Goal: Find specific page/section: Find specific page/section

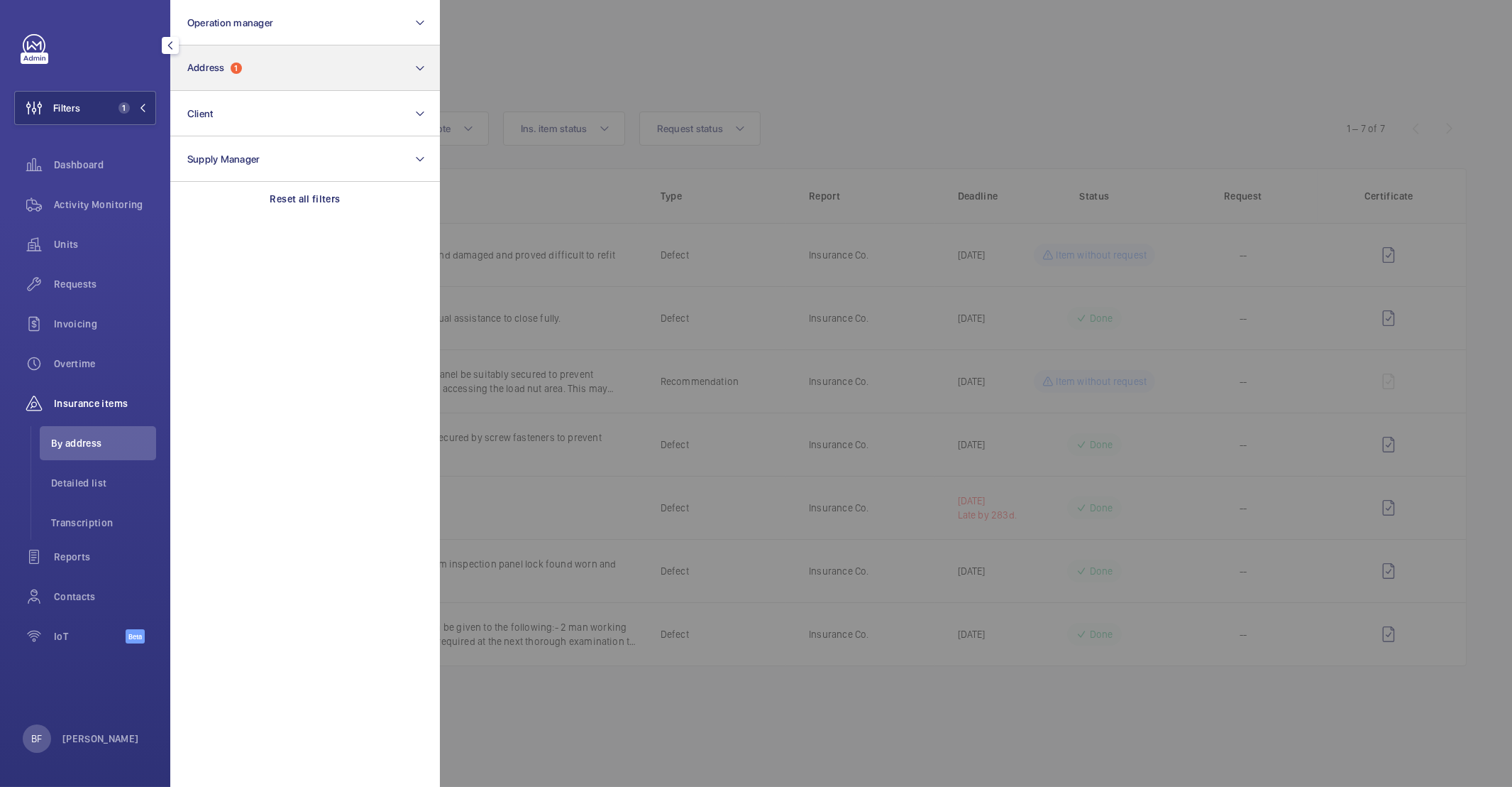
click at [324, 188] on div "Reset all filters" at bounding box center [304, 198] width 270 height 34
click at [247, 66] on button "Address" at bounding box center [304, 69] width 270 height 46
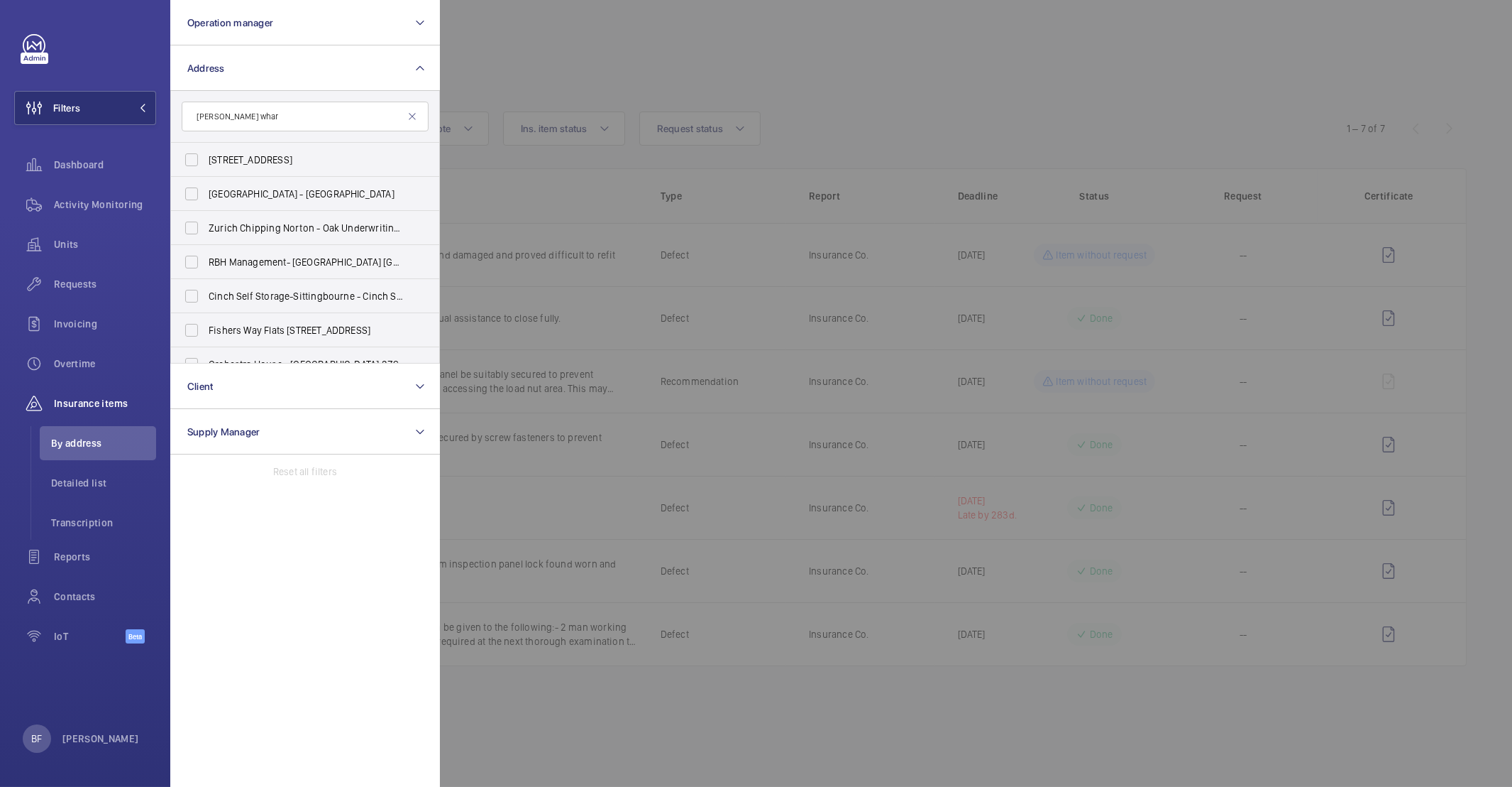
type input "[PERSON_NAME] wharf"
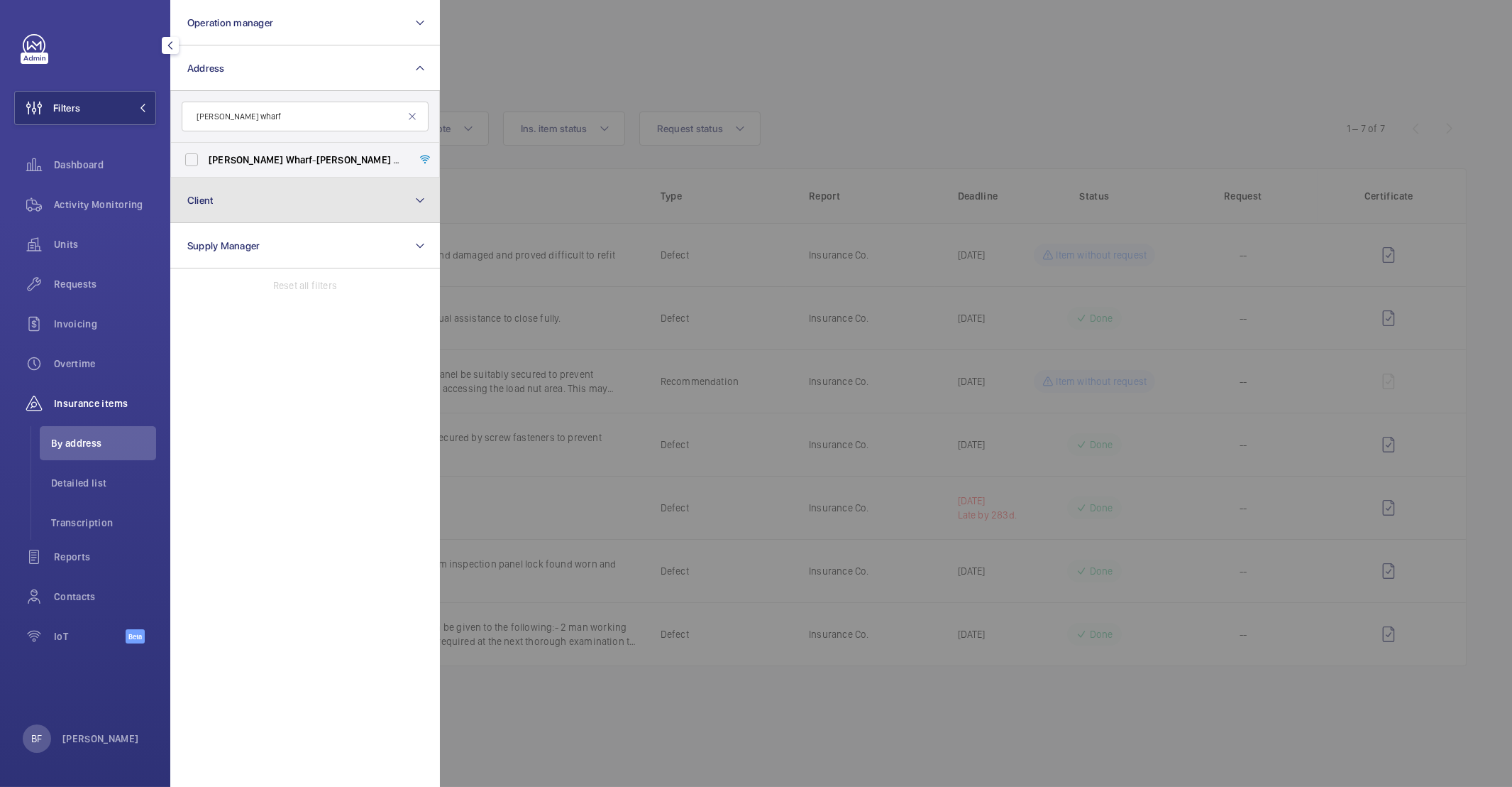
click at [316, 178] on button "Client" at bounding box center [304, 200] width 270 height 46
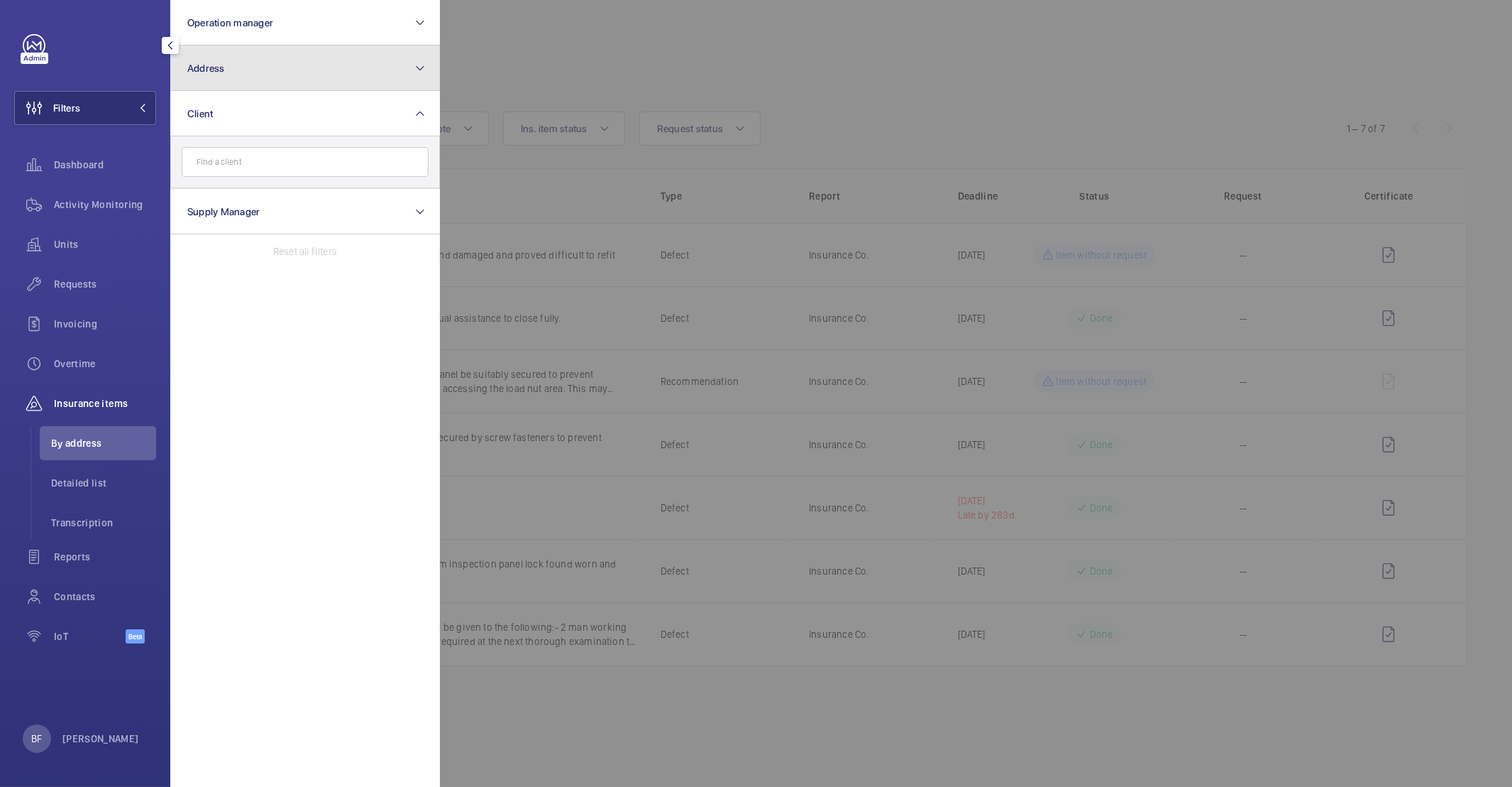
click at [302, 71] on button "Address" at bounding box center [304, 69] width 270 height 46
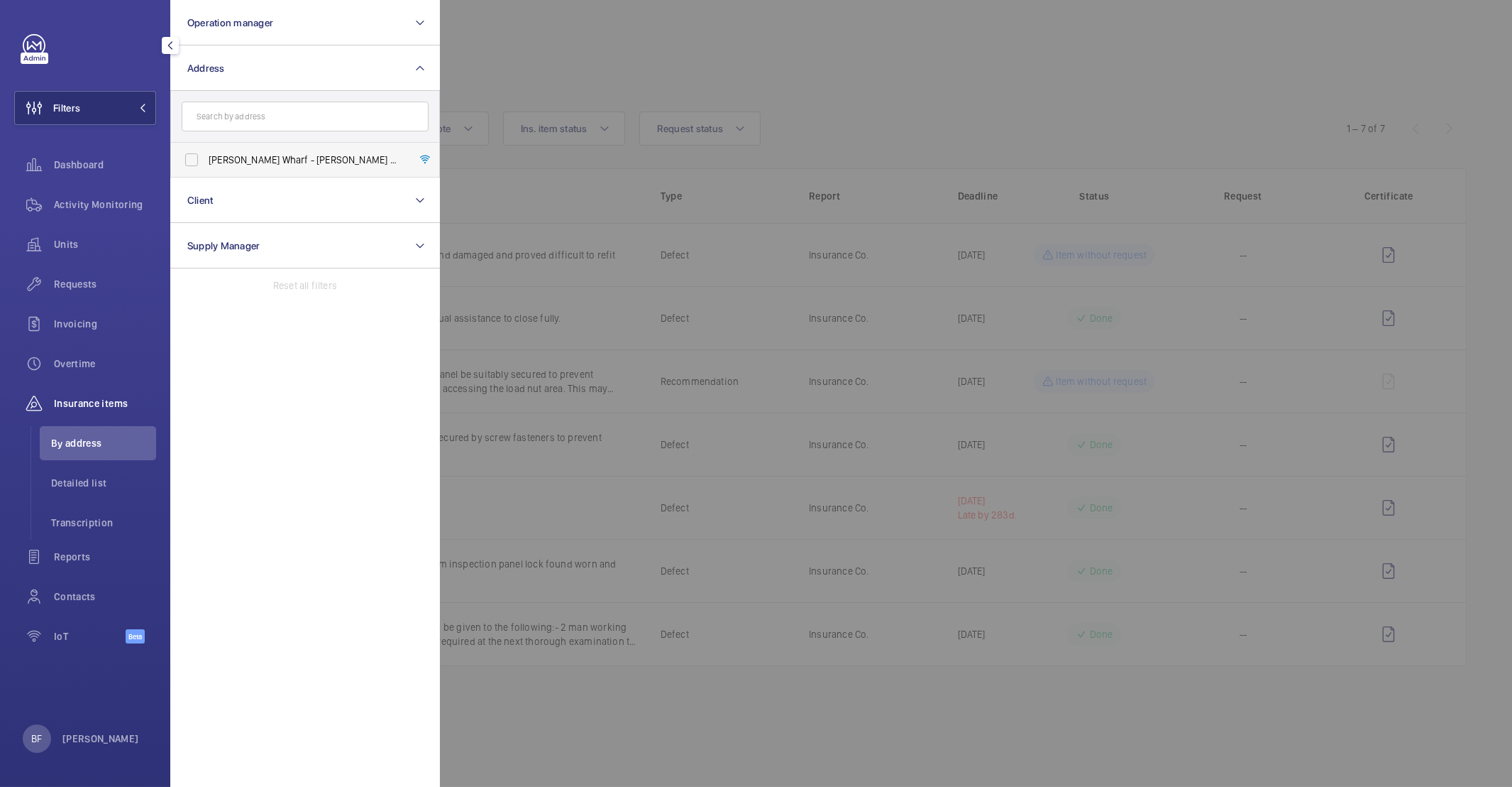
click at [288, 153] on span "[PERSON_NAME] Wharf - [PERSON_NAME] Wharf, [GEOGRAPHIC_DATA], [GEOGRAPHIC_DATA]" at bounding box center [306, 160] width 196 height 15
click at [206, 153] on input "[PERSON_NAME] Wharf - [PERSON_NAME] Wharf, [GEOGRAPHIC_DATA], [GEOGRAPHIC_DATA]" at bounding box center [191, 159] width 28 height 28
checkbox input "true"
click at [591, 21] on div at bounding box center [1196, 393] width 1512 height 787
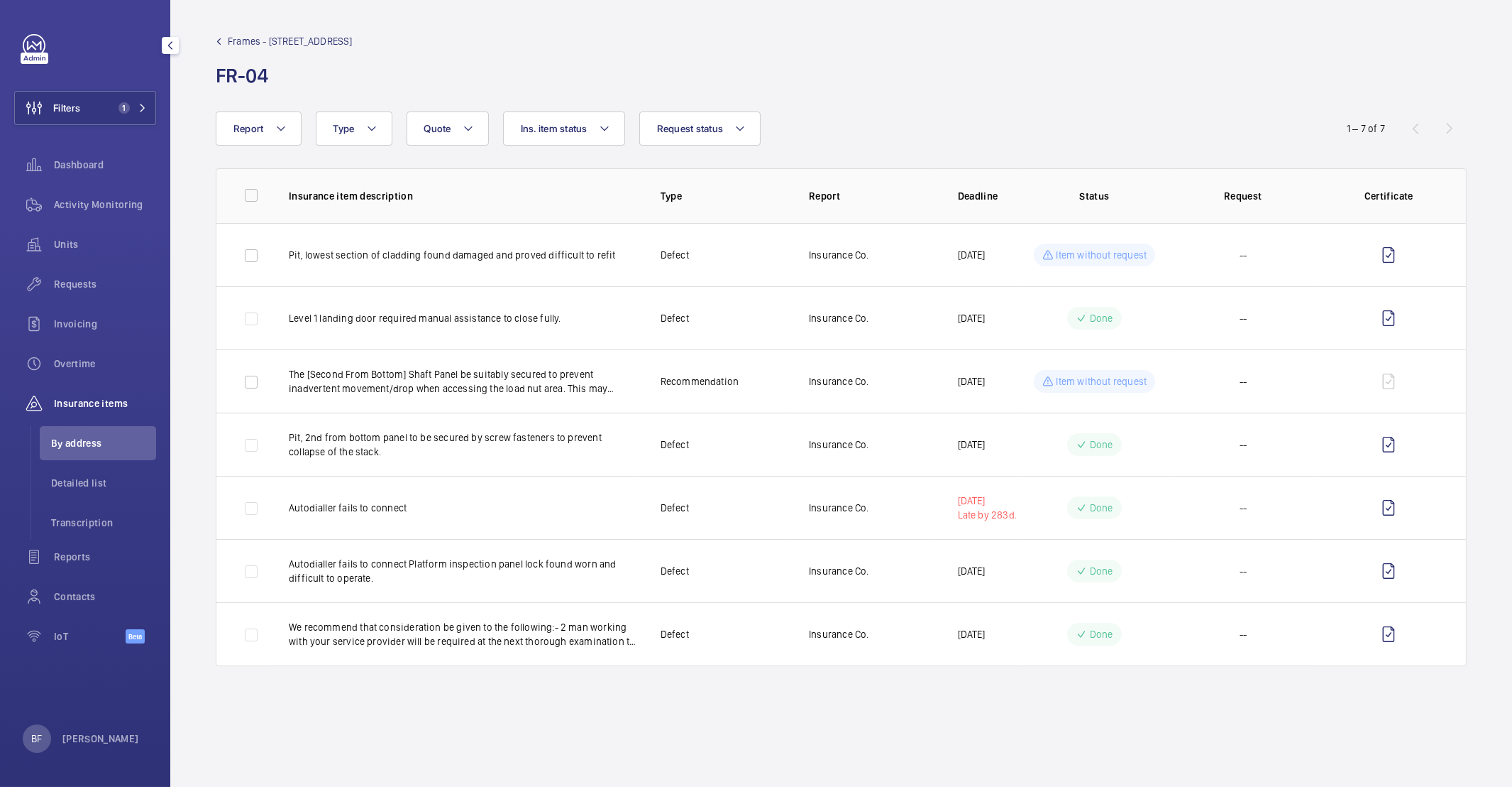
click at [94, 433] on li "By address" at bounding box center [97, 442] width 116 height 34
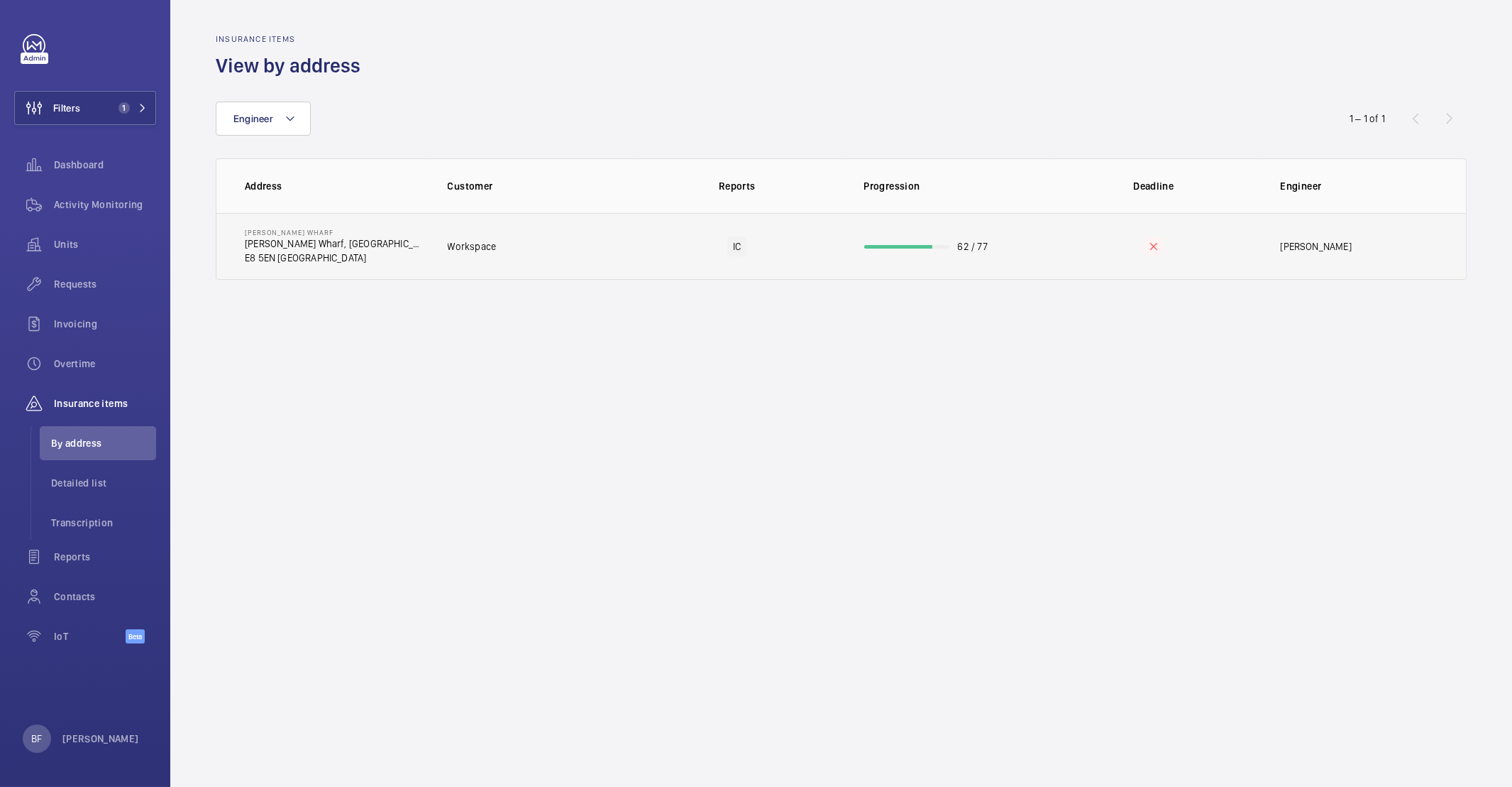
click at [414, 240] on td "[PERSON_NAME] Wharf [PERSON_NAME] Wharf, [GEOGRAPHIC_DATA] [GEOGRAPHIC_DATA]" at bounding box center [321, 246] width 208 height 67
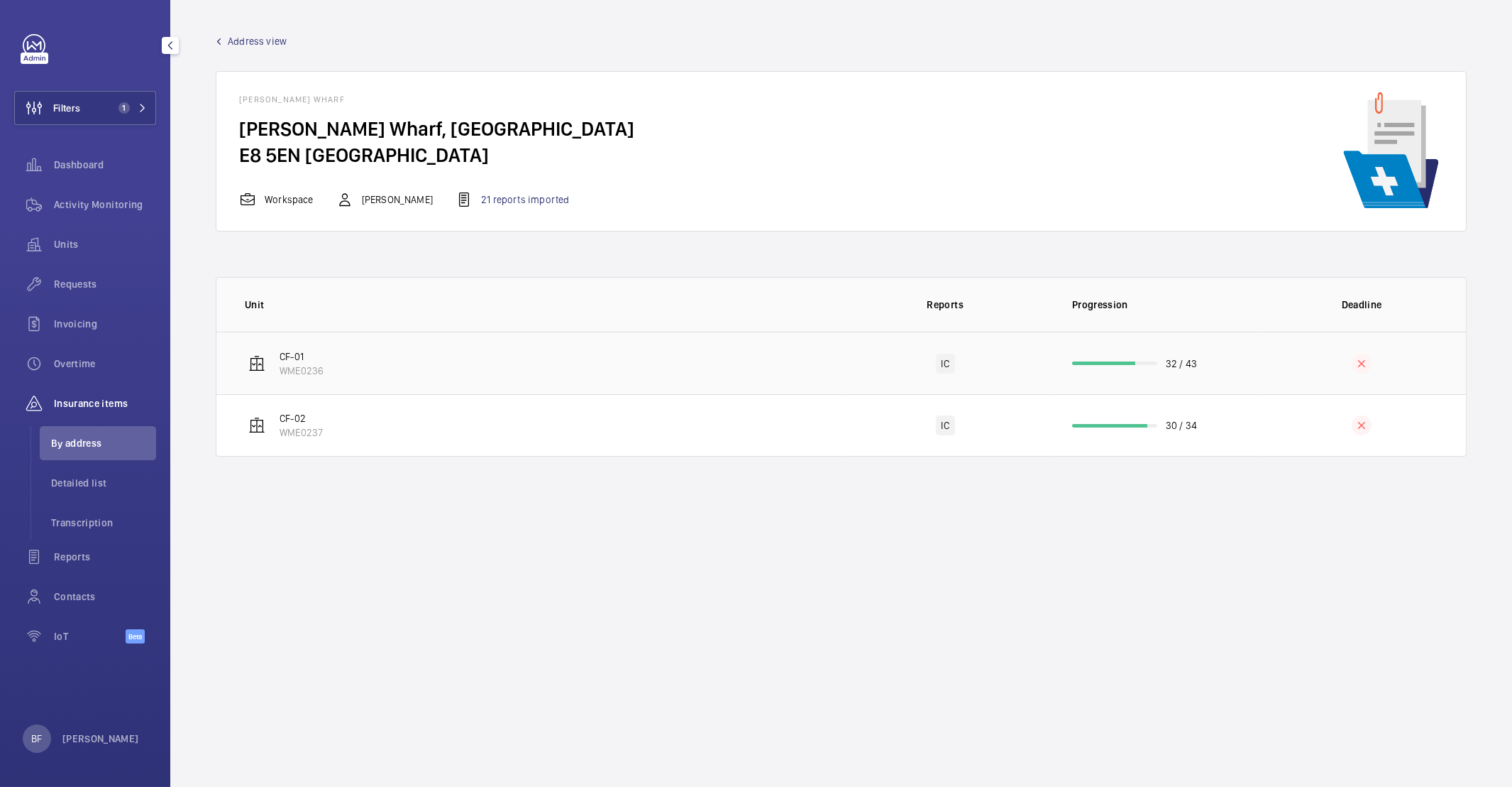
click at [338, 364] on td "CF-01 WME0236" at bounding box center [529, 363] width 625 height 62
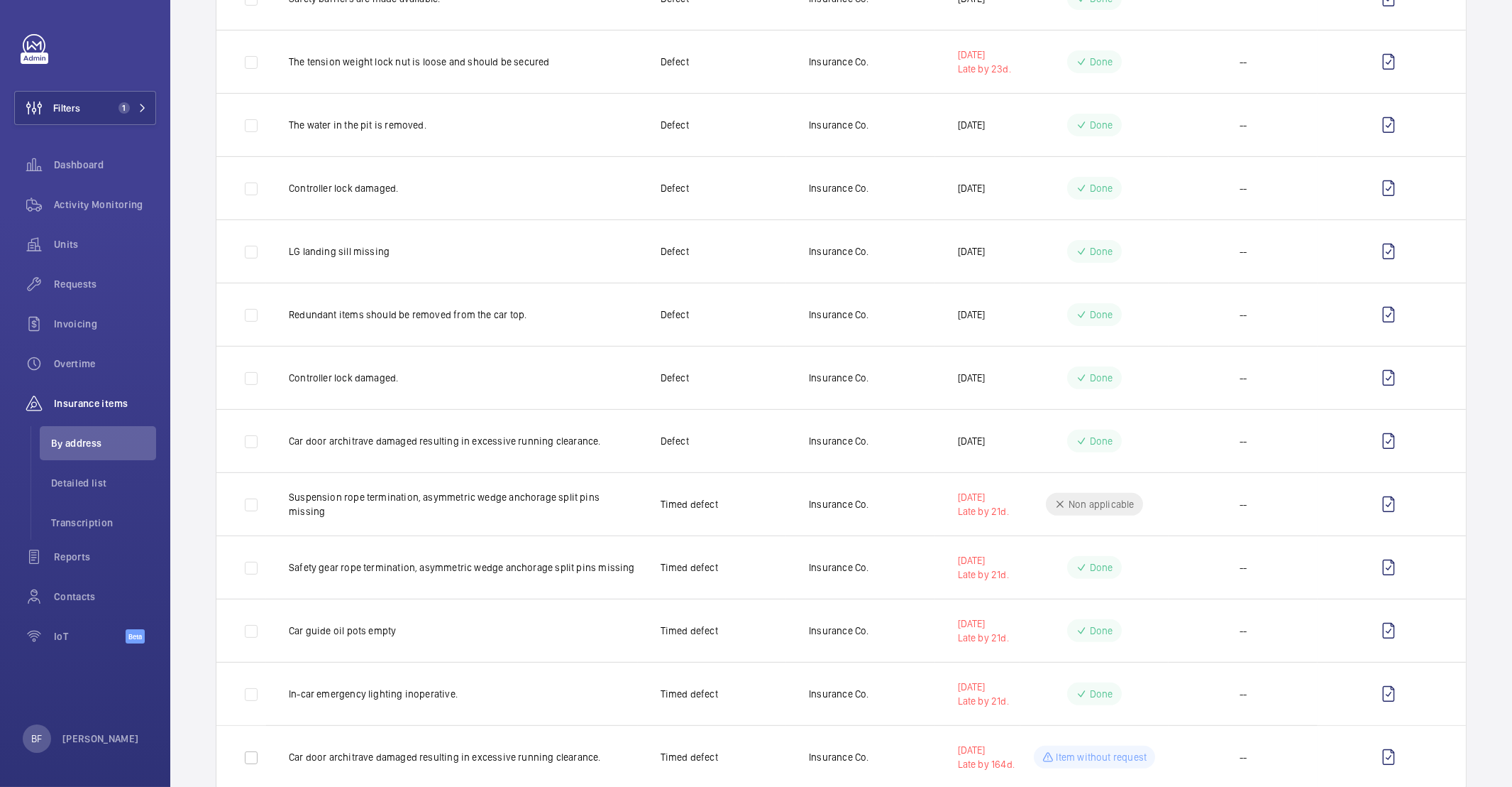
scroll to position [1333, 0]
click at [94, 476] on span "Detailed list" at bounding box center [103, 483] width 105 height 15
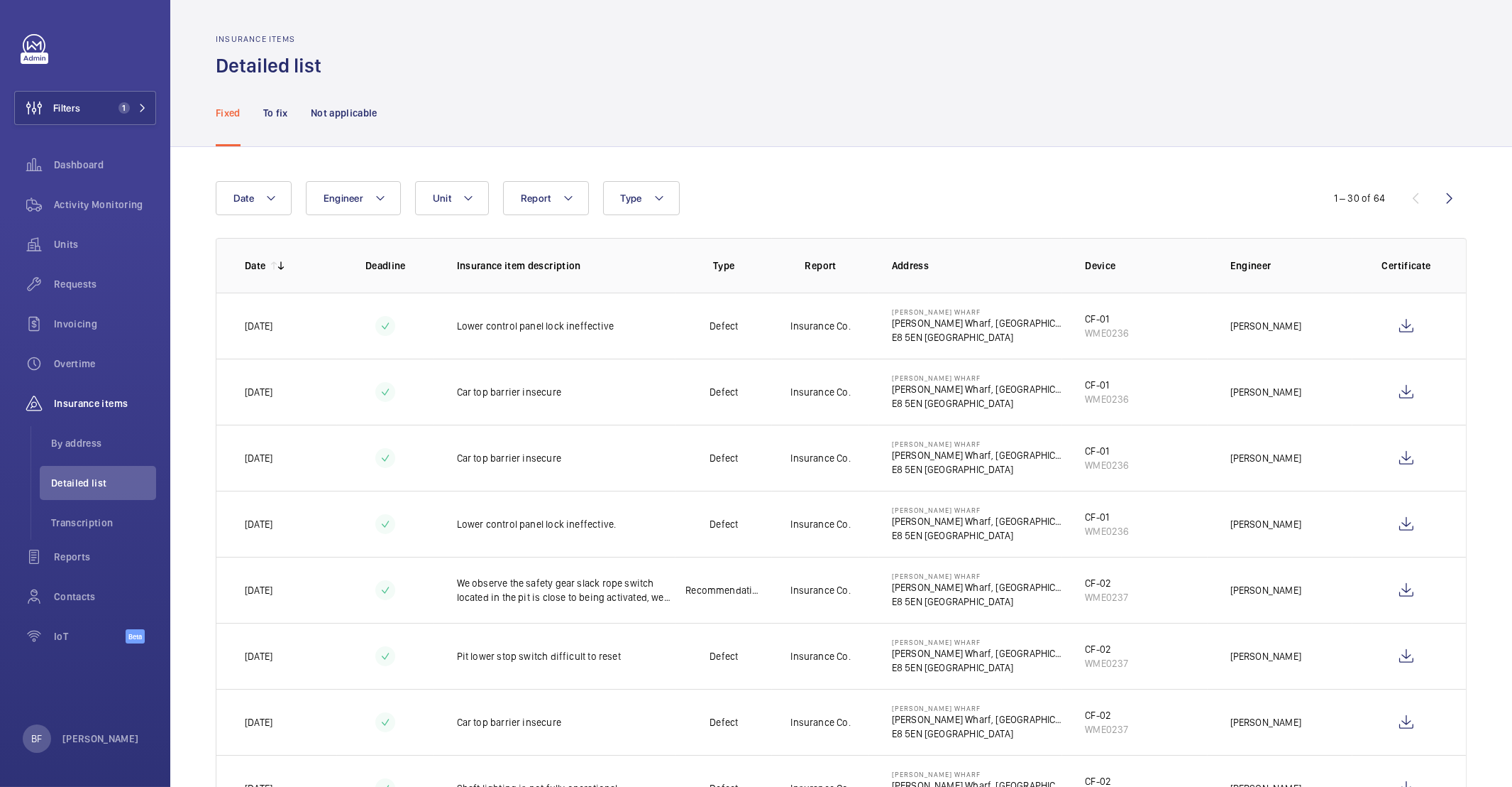
click at [276, 112] on p "To fix" at bounding box center [275, 113] width 25 height 15
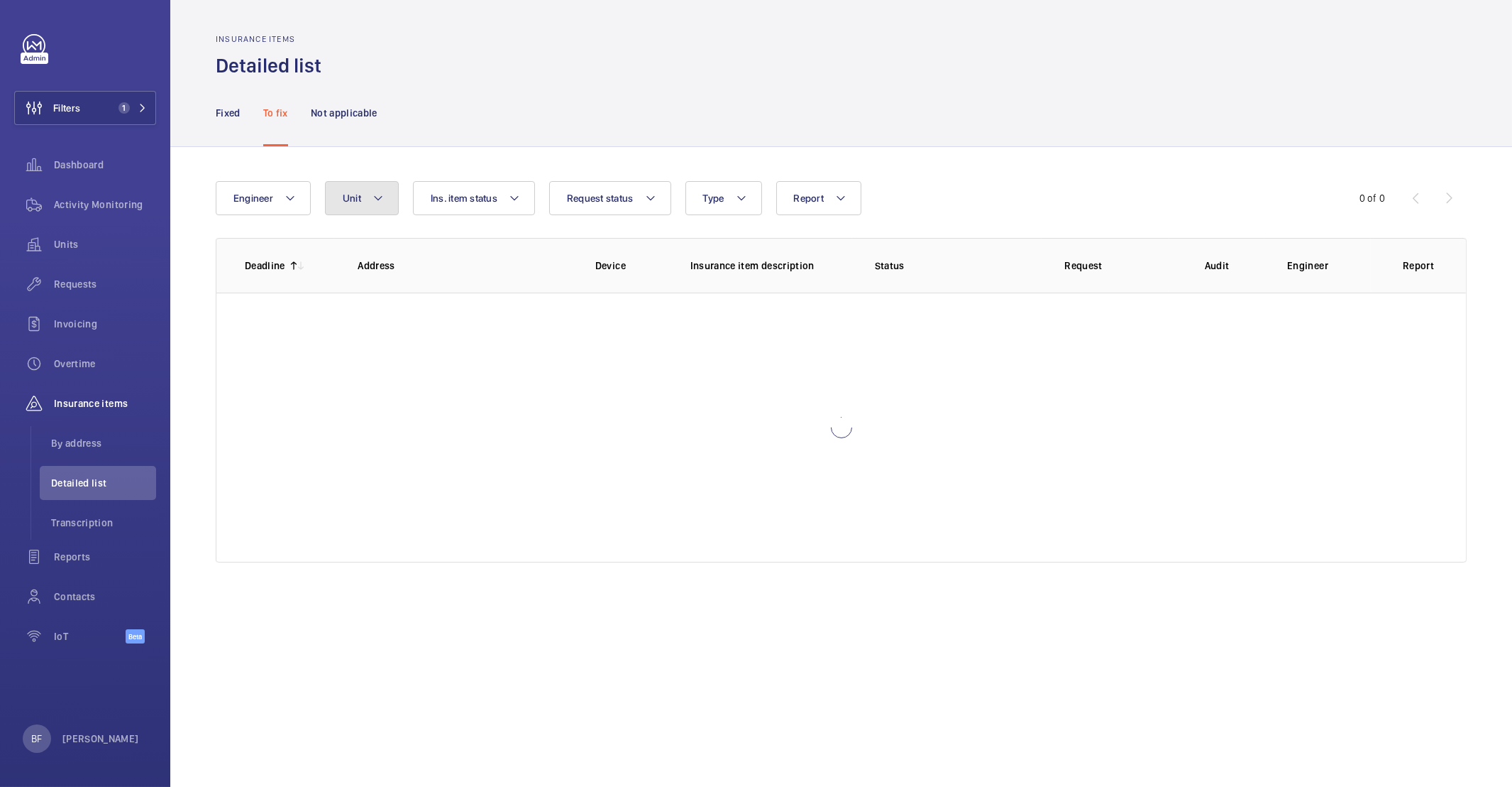
click at [373, 198] on mat-icon at bounding box center [378, 197] width 11 height 17
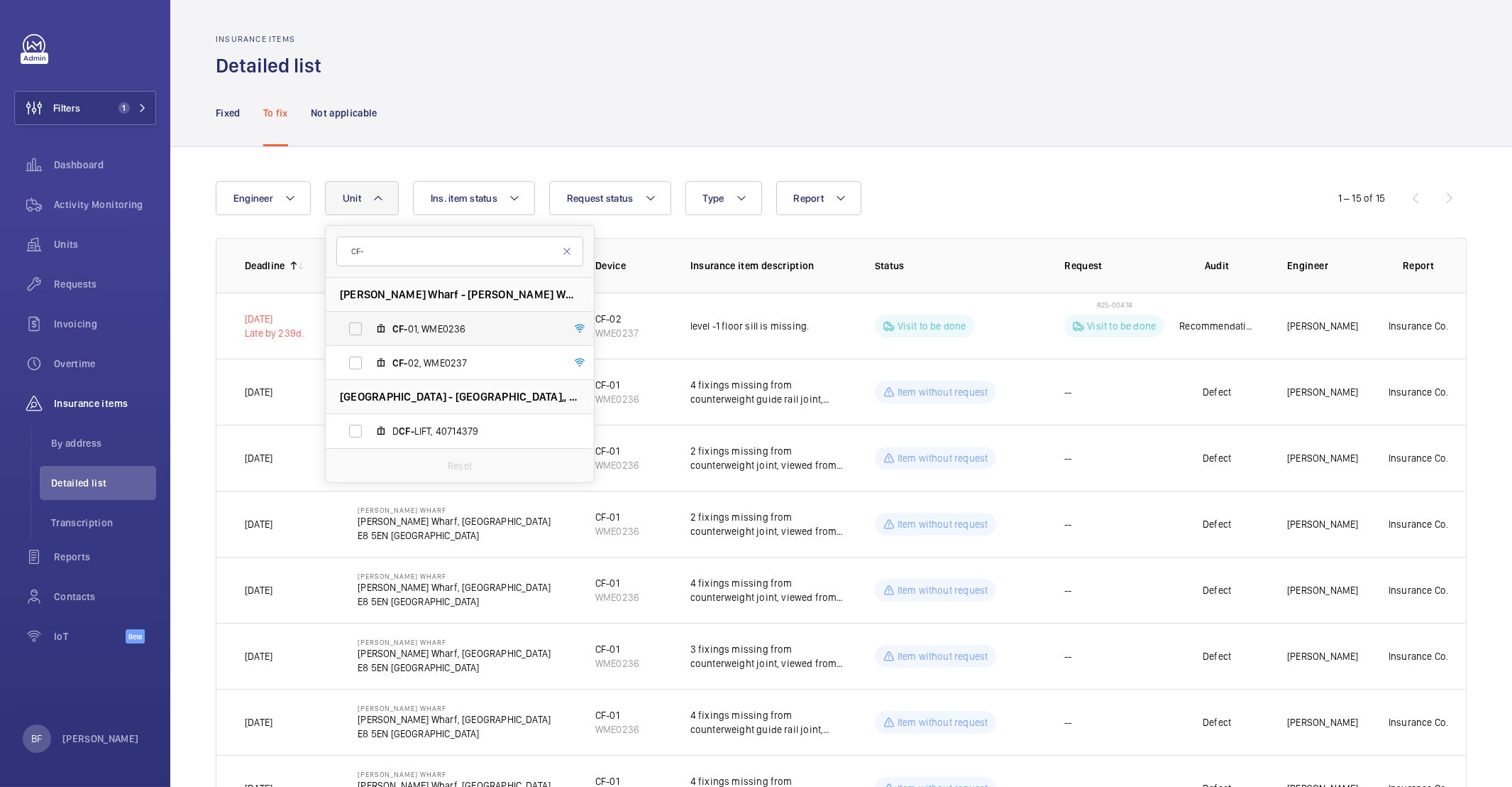
type input "CF-"
click at [529, 314] on label "CF- 01, WME0236" at bounding box center [448, 328] width 246 height 34
click at [370, 314] on input "CF- 01, WME0236" at bounding box center [355, 328] width 28 height 28
checkbox input "true"
click at [508, 97] on div "Fixed To fix Not applicable" at bounding box center [841, 112] width 1251 height 68
